Goal: Find specific page/section: Find specific page/section

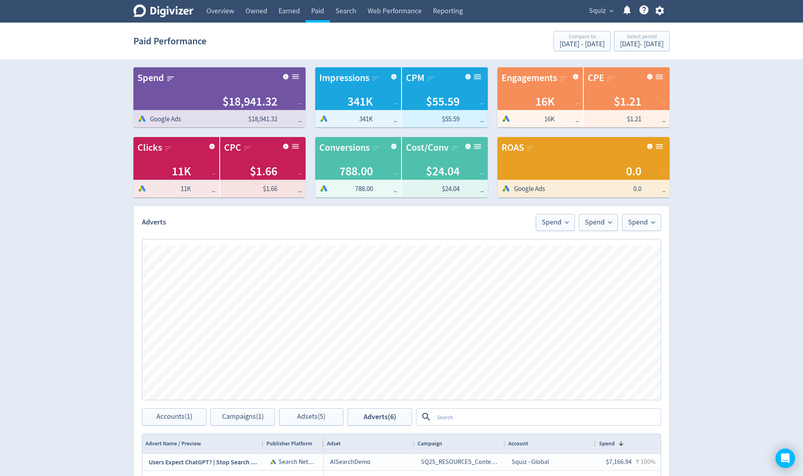
scroll to position [226, 0]
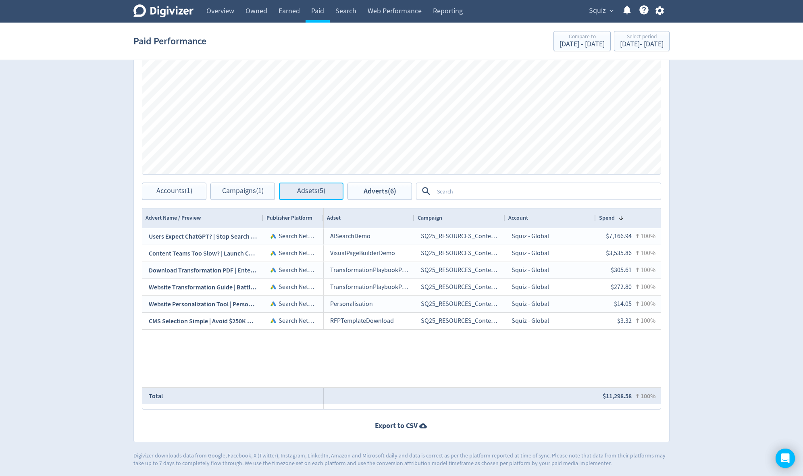
click at [317, 192] on span "Adsets (5)" at bounding box center [311, 192] width 28 height 8
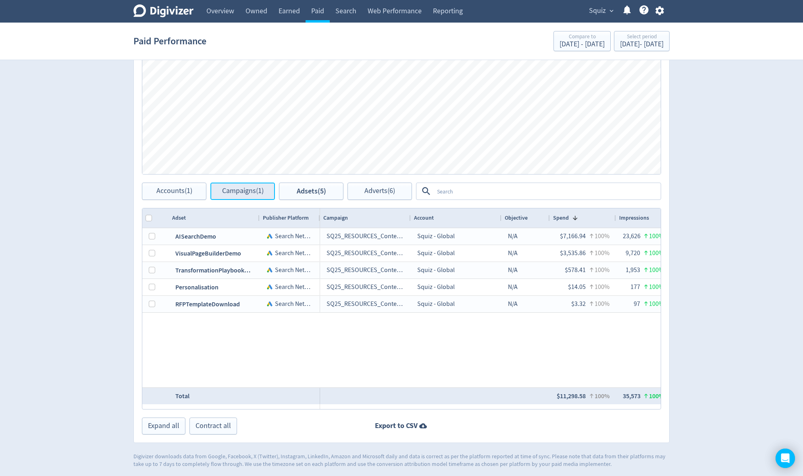
click at [233, 194] on span "Campaigns (1)" at bounding box center [243, 192] width 42 height 8
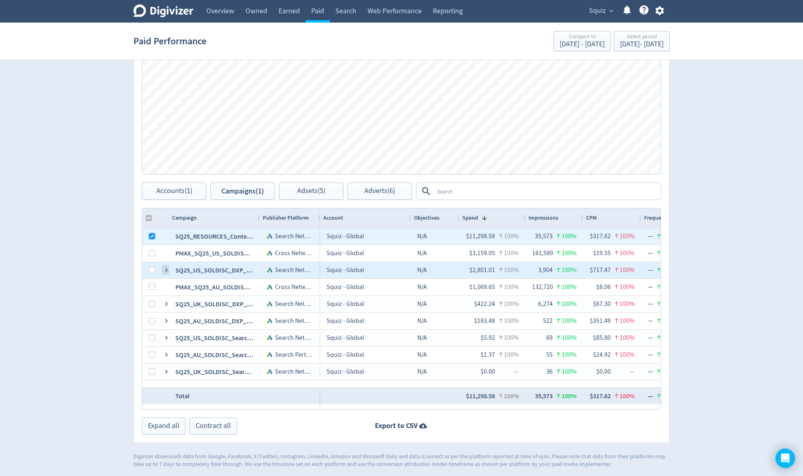
click at [165, 271] on span at bounding box center [166, 270] width 6 height 6
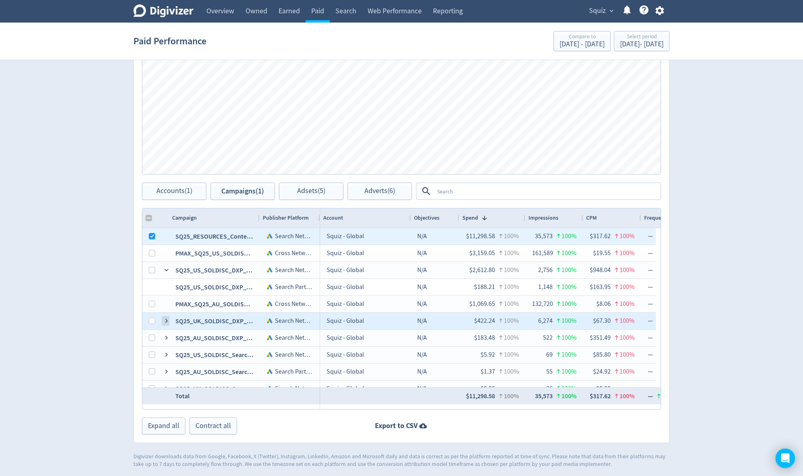
click at [165, 319] on span at bounding box center [166, 321] width 6 height 6
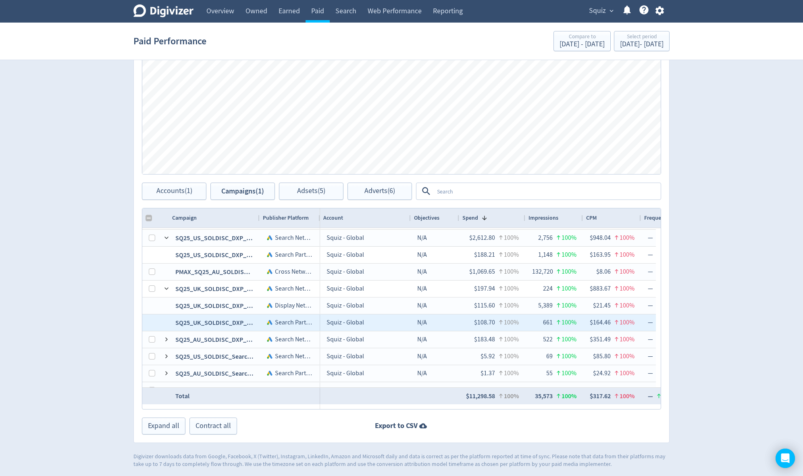
scroll to position [44, 0]
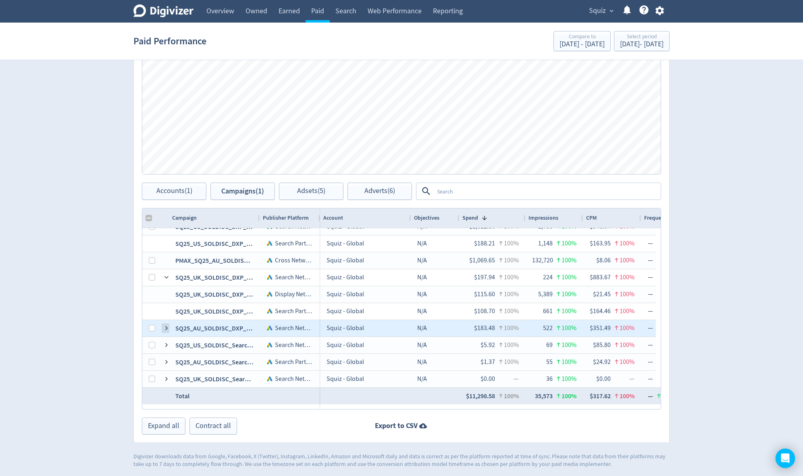
click at [164, 325] on span at bounding box center [166, 328] width 6 height 6
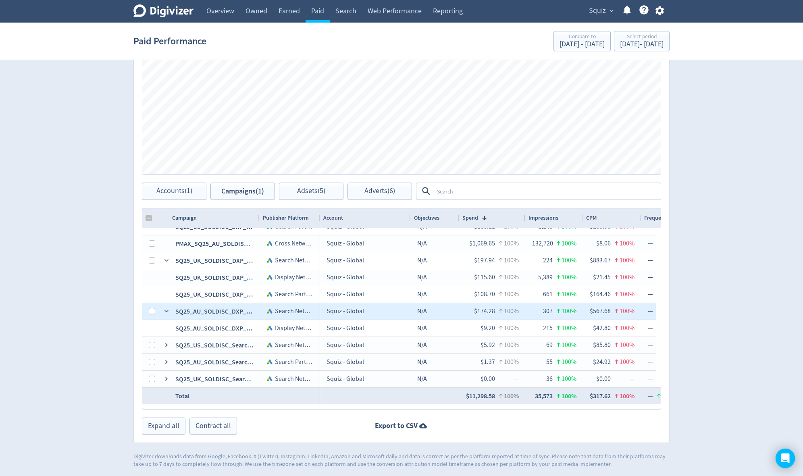
checkbox input "false"
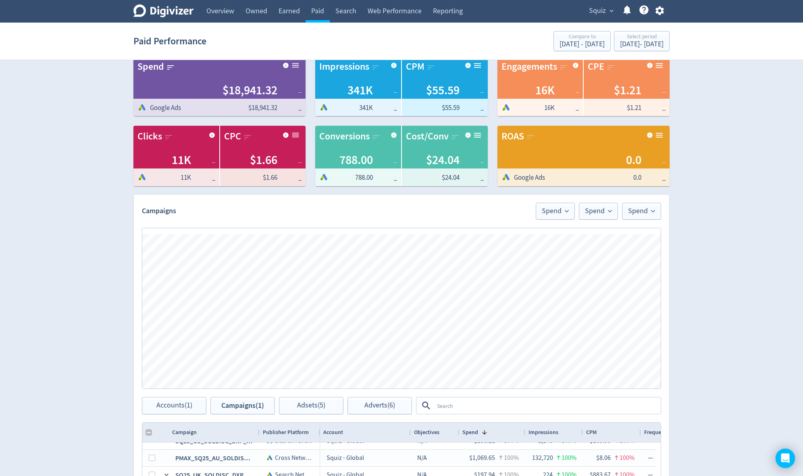
scroll to position [0, 0]
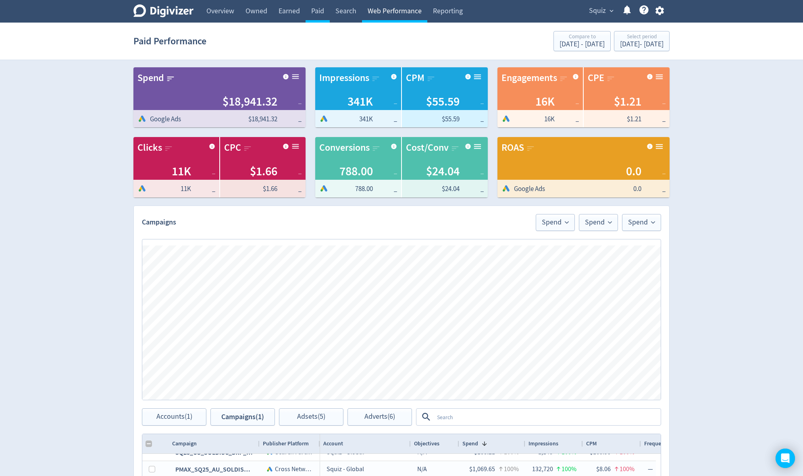
click at [395, 11] on link "Web Performance" at bounding box center [394, 11] width 65 height 23
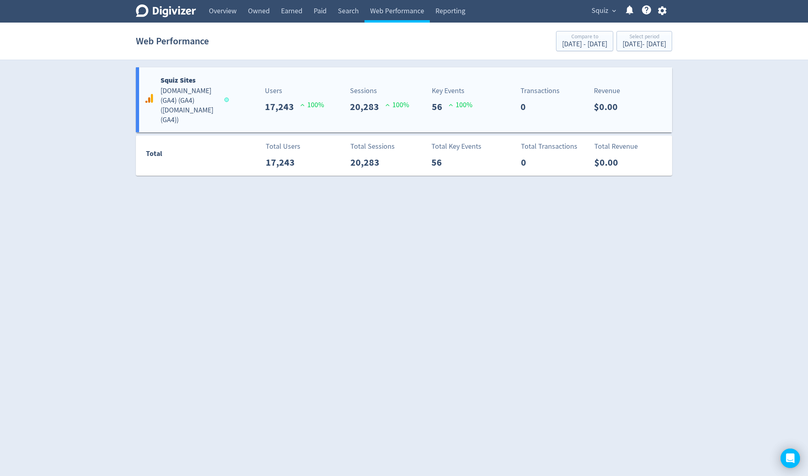
click at [181, 106] on h5 "[DOMAIN_NAME] (GA4) (GA4) ( [DOMAIN_NAME] (GA4) )" at bounding box center [188, 105] width 56 height 39
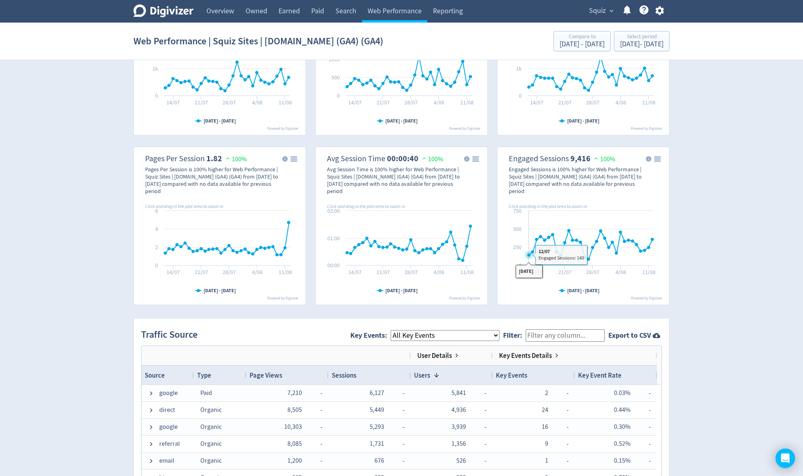
scroll to position [323, 0]
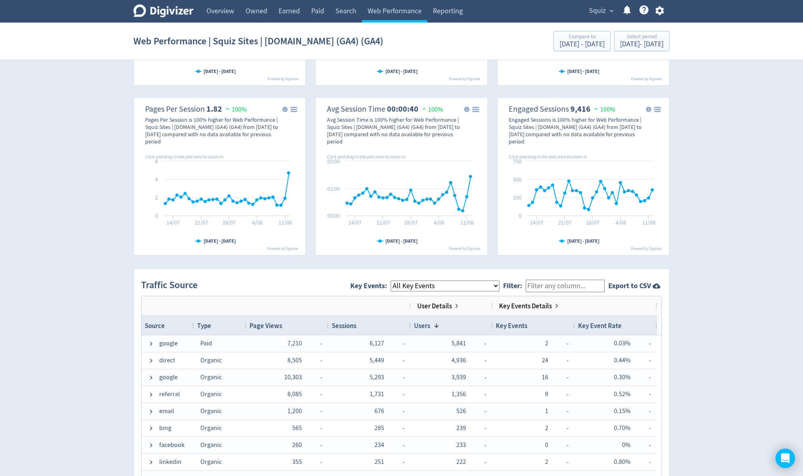
click at [440, 286] on select "All Key Events eCommerce contact newsletter file_download discovery_call" at bounding box center [445, 286] width 109 height 11
click at [398, 281] on select "All Key Events eCommerce contact newsletter file_download discovery_call" at bounding box center [445, 286] width 109 height 11
click at [445, 286] on select "All Key Events eCommerce contact newsletter file_download discovery_call" at bounding box center [445, 286] width 109 height 11
click at [398, 281] on select "All Key Events eCommerce contact newsletter file_download discovery_call" at bounding box center [445, 286] width 109 height 11
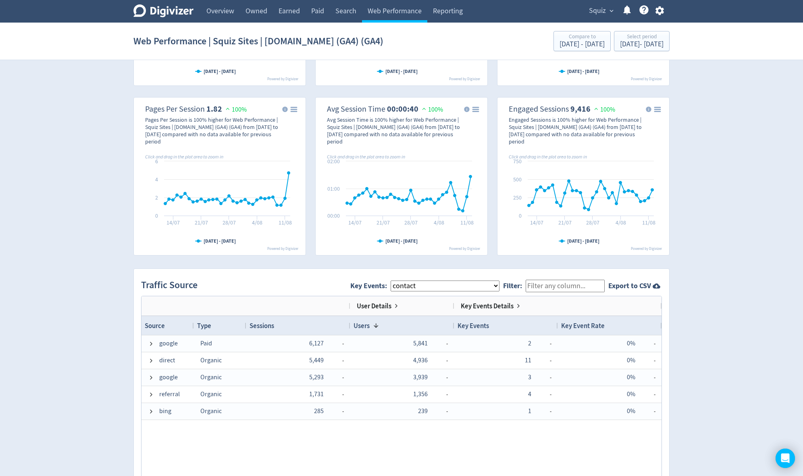
click at [438, 287] on select "All Key Events eCommerce contact newsletter file_download discovery_call" at bounding box center [445, 286] width 109 height 11
click at [398, 281] on select "All Key Events eCommerce contact newsletter file_download discovery_call" at bounding box center [445, 286] width 109 height 11
click at [435, 284] on select "All Key Events eCommerce contact newsletter file_download discovery_call" at bounding box center [445, 286] width 109 height 11
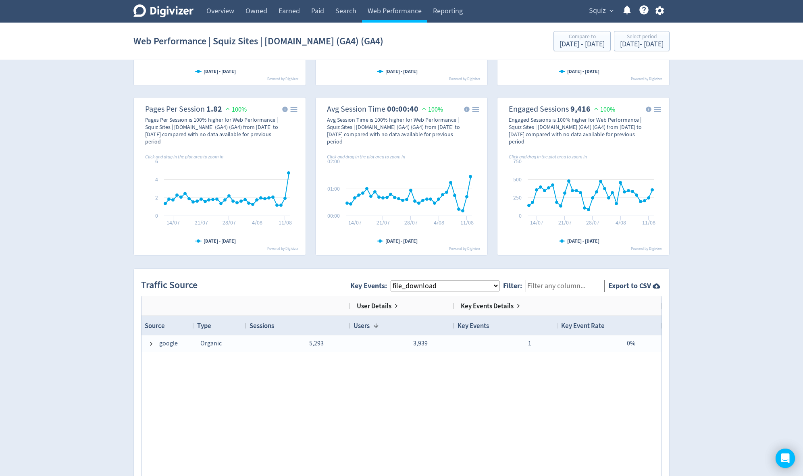
click at [398, 281] on select "All Key Events eCommerce contact newsletter file_download discovery_call" at bounding box center [445, 286] width 109 height 11
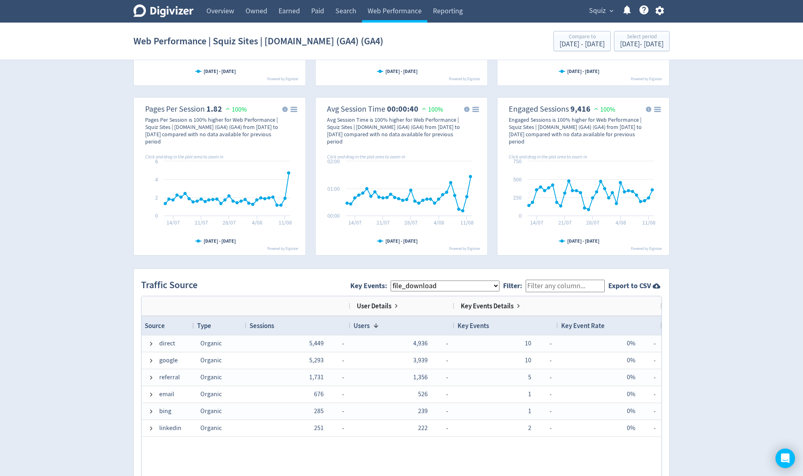
click at [421, 284] on select "All Key Events eCommerce contact newsletter file_download discovery_call" at bounding box center [445, 286] width 109 height 11
click at [398, 281] on select "All Key Events eCommerce contact newsletter file_download discovery_call" at bounding box center [445, 286] width 109 height 11
click at [425, 288] on select "All Key Events eCommerce contact newsletter file_download discovery_call" at bounding box center [445, 286] width 109 height 11
select select "file_download"
click at [398, 281] on select "All Key Events eCommerce contact newsletter file_download discovery_call" at bounding box center [445, 286] width 109 height 11
